Goal: Information Seeking & Learning: Find specific fact

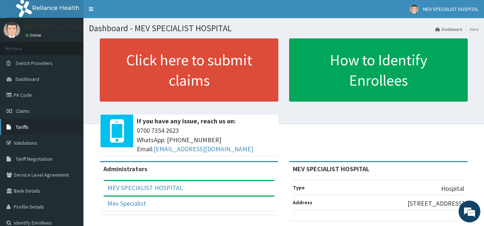
click at [50, 124] on link "Tariffs" at bounding box center [41, 127] width 83 height 16
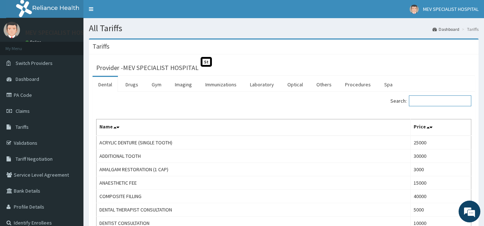
click at [430, 102] on input "Search:" at bounding box center [440, 100] width 62 height 11
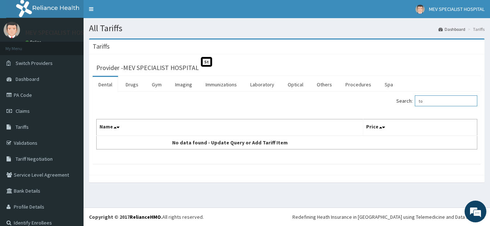
type input "t"
type input "ingrow"
click at [367, 82] on link "Procedures" at bounding box center [357, 84] width 37 height 15
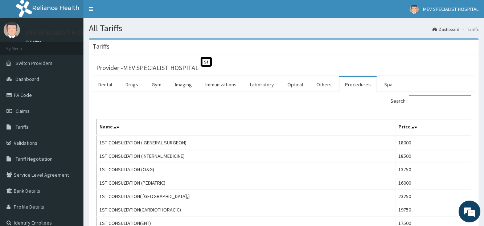
click at [425, 101] on input "Search:" at bounding box center [440, 100] width 62 height 11
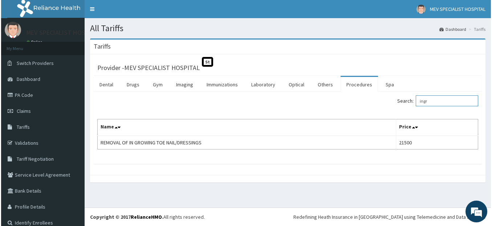
scroll to position [8, 0]
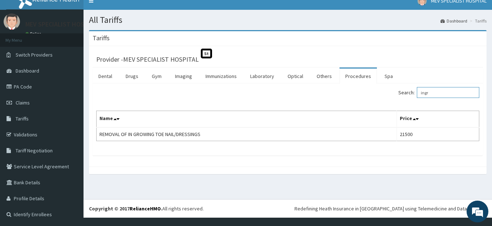
type input "ingr"
drag, startPoint x: 409, startPoint y: 74, endPoint x: 390, endPoint y: 75, distance: 19.6
click at [390, 75] on ul "Dental Drugs Gym Imaging Immunizations Laboratory Optical Others Procedures Spa" at bounding box center [288, 75] width 390 height 16
click at [390, 75] on link "Spa" at bounding box center [389, 76] width 20 height 15
